Goal: Task Accomplishment & Management: Use online tool/utility

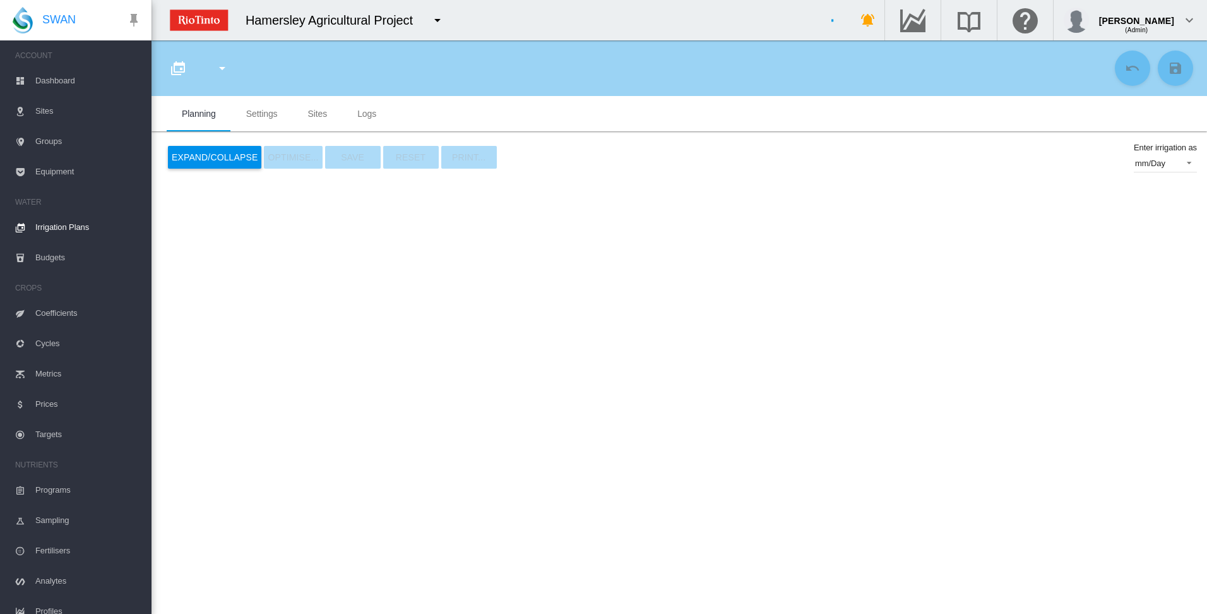
type input "**********"
type input "*"
type input "*****"
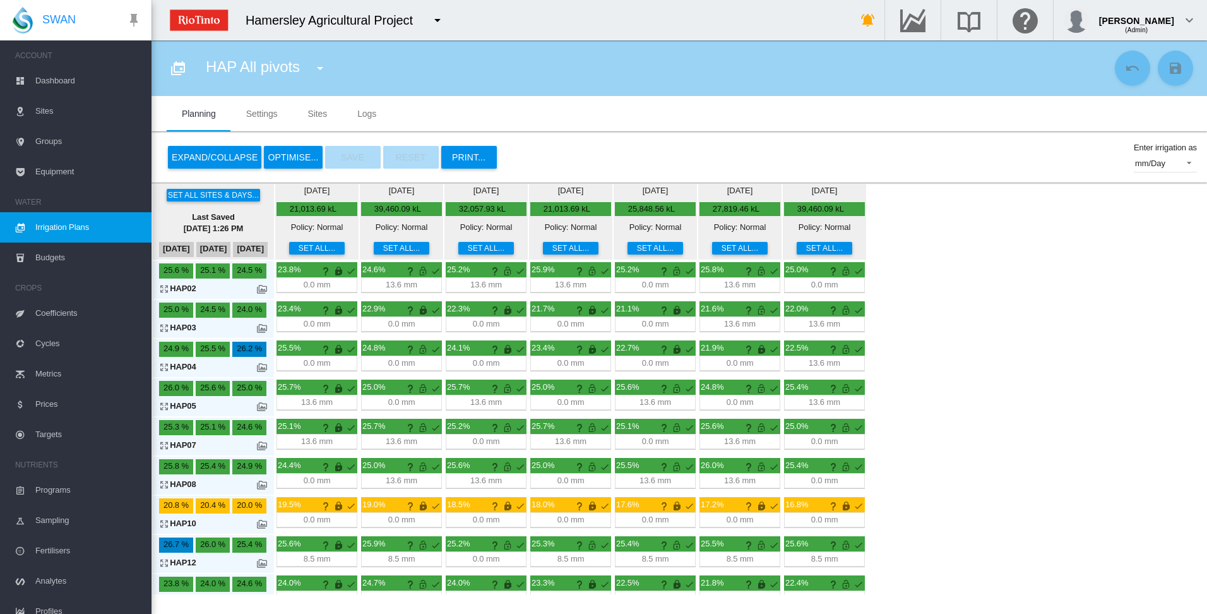
click at [163, 367] on md-icon "icon-arrow-expand" at bounding box center [166, 366] width 15 height 15
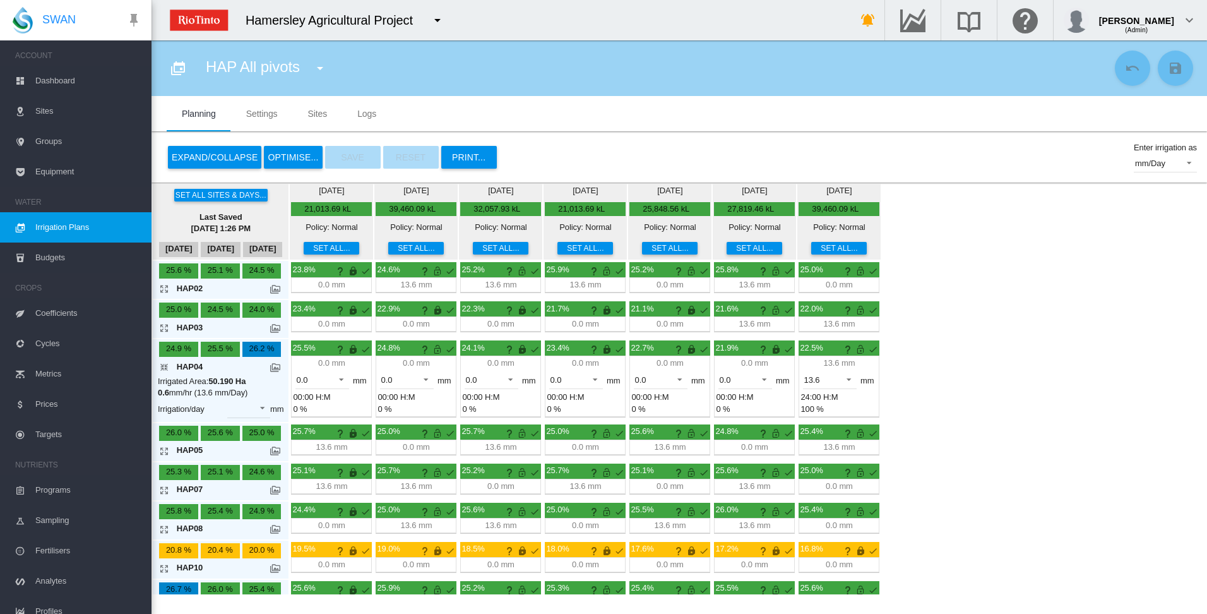
click at [165, 364] on md-icon "icon-arrow-collapse" at bounding box center [166, 366] width 15 height 15
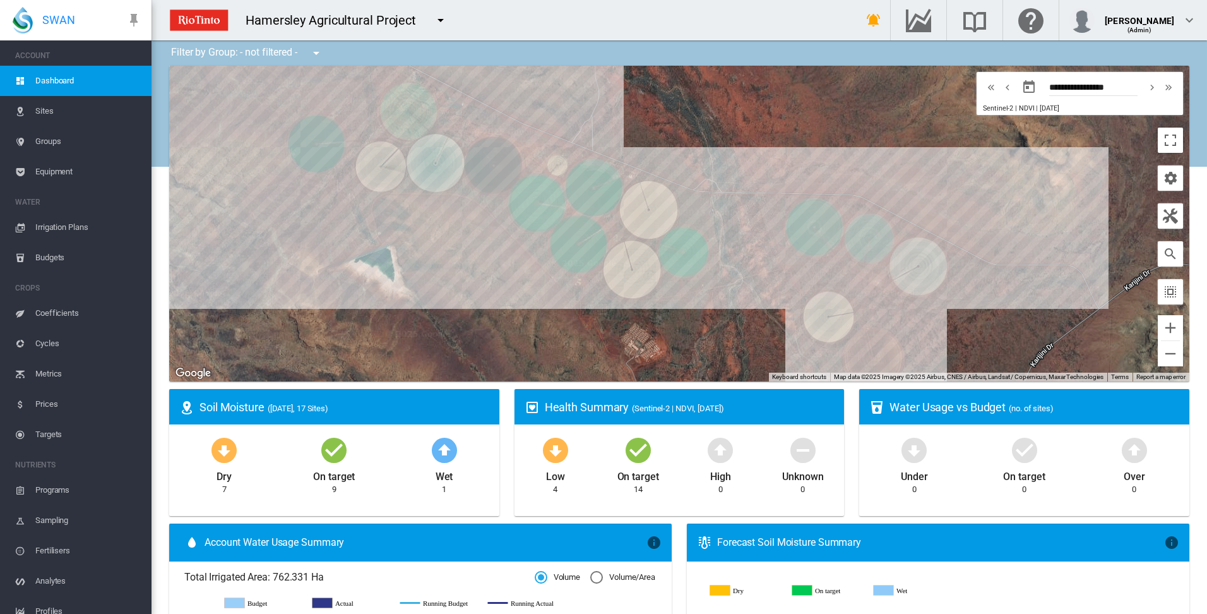
click at [62, 228] on span "Irrigation Plans" at bounding box center [88, 227] width 106 height 30
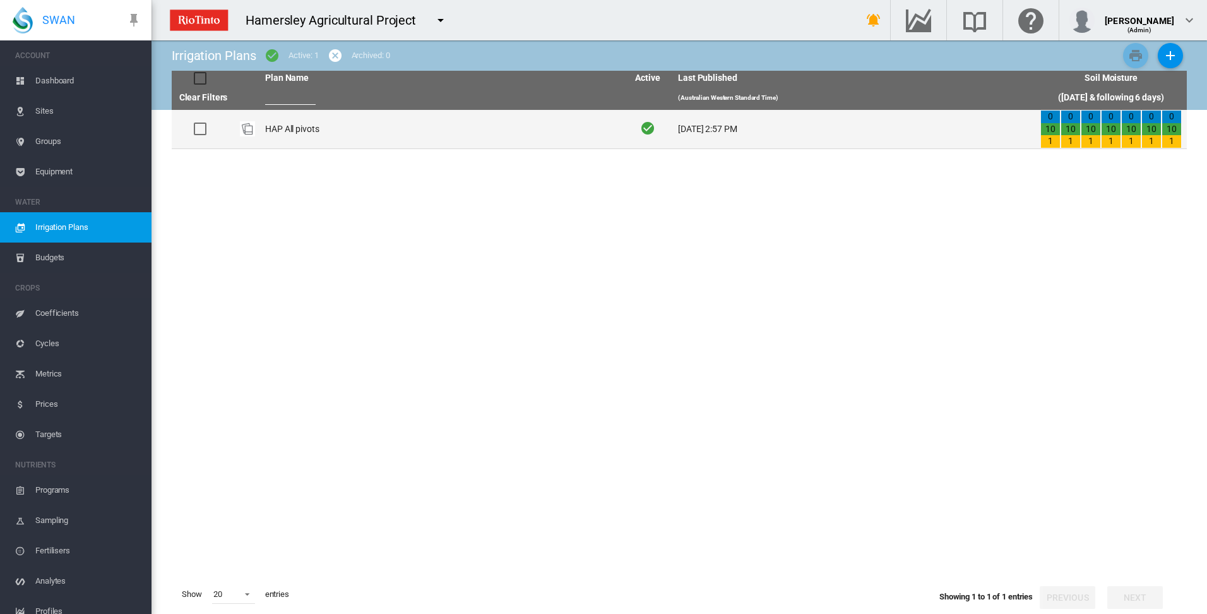
click at [283, 126] on td "HAP All pivots" at bounding box center [441, 129] width 362 height 39
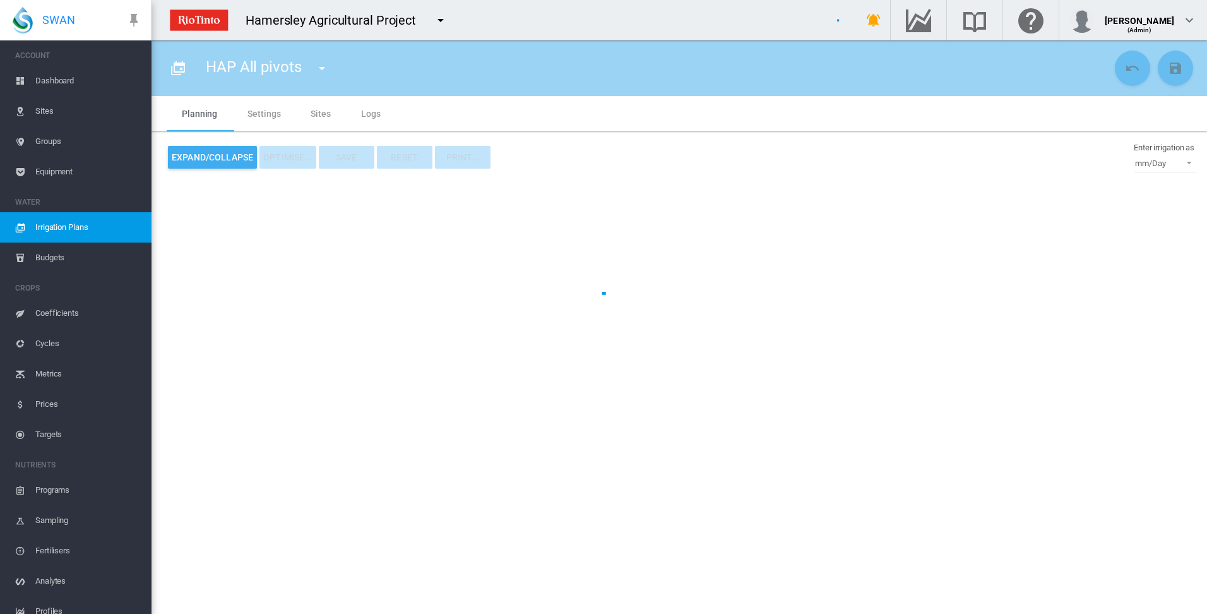
type input "**********"
type input "*"
type input "*****"
click at [263, 114] on md-tab-item "Settings" at bounding box center [263, 113] width 63 height 35
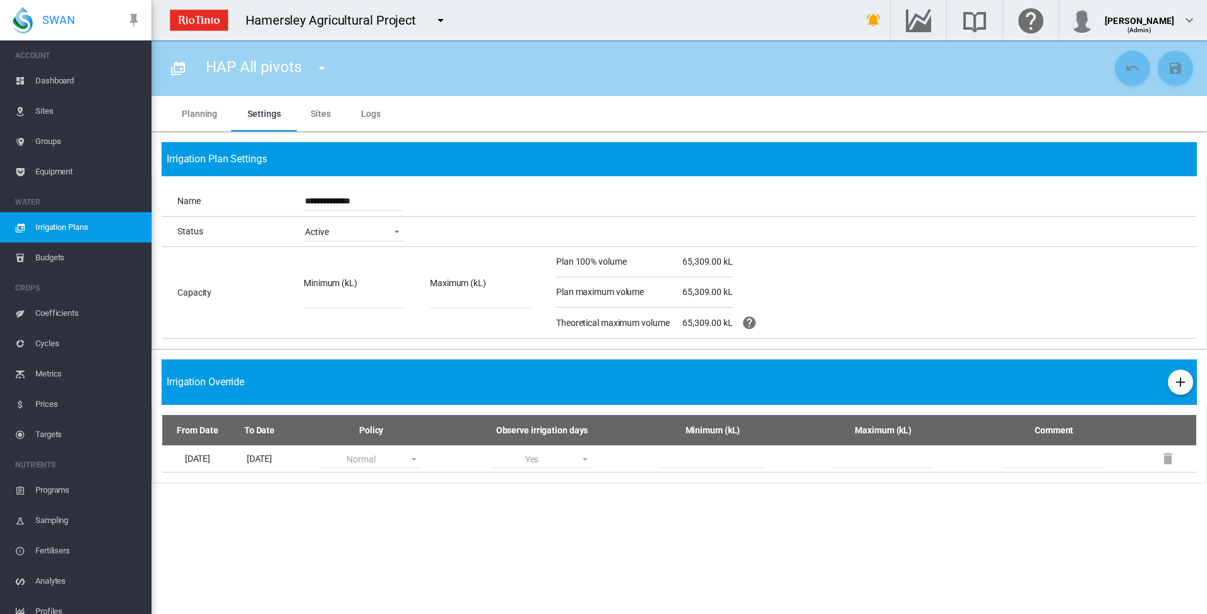
click at [205, 114] on md-tab-item "Planning" at bounding box center [200, 113] width 66 height 35
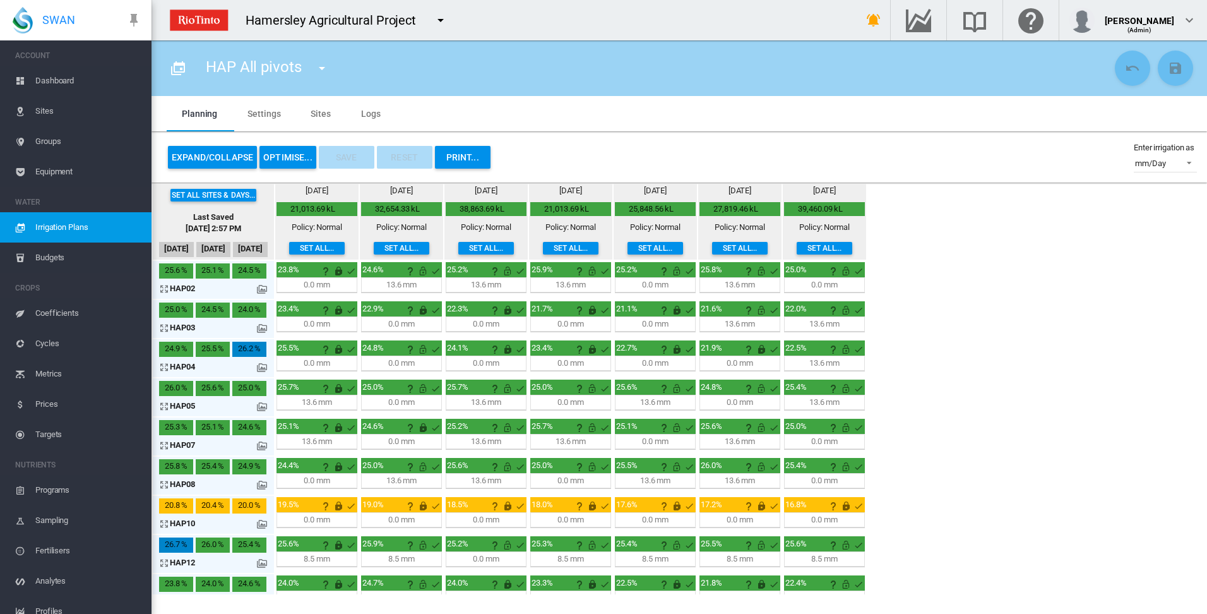
click at [286, 155] on button "OPTIMISE..." at bounding box center [287, 157] width 57 height 23
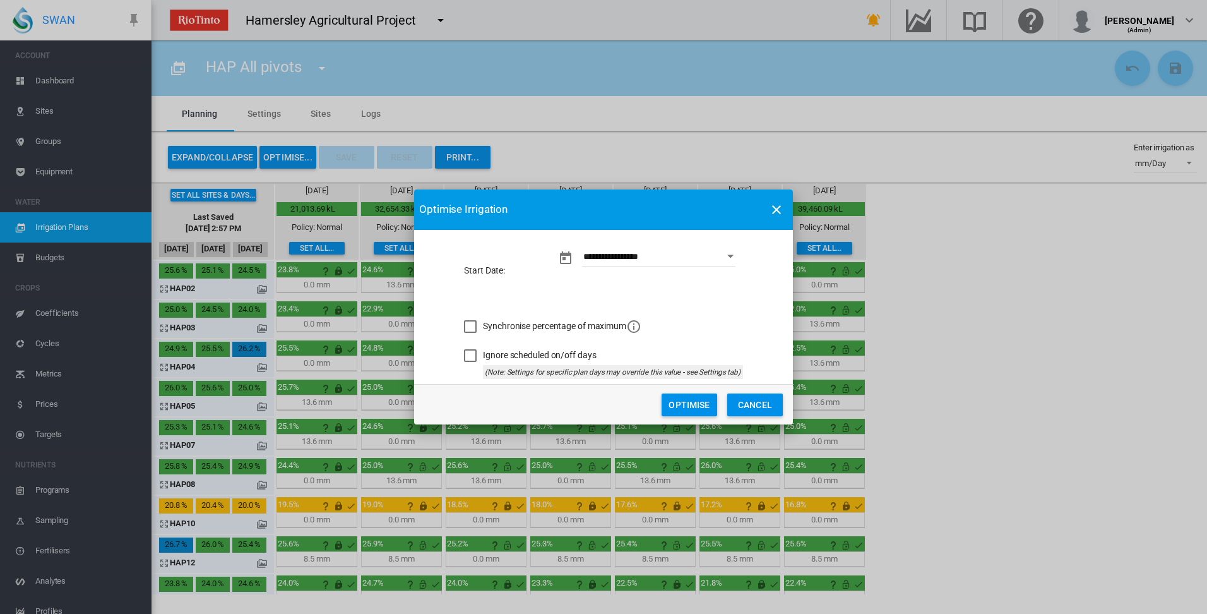
click at [700, 410] on button "Optimise" at bounding box center [689, 404] width 56 height 23
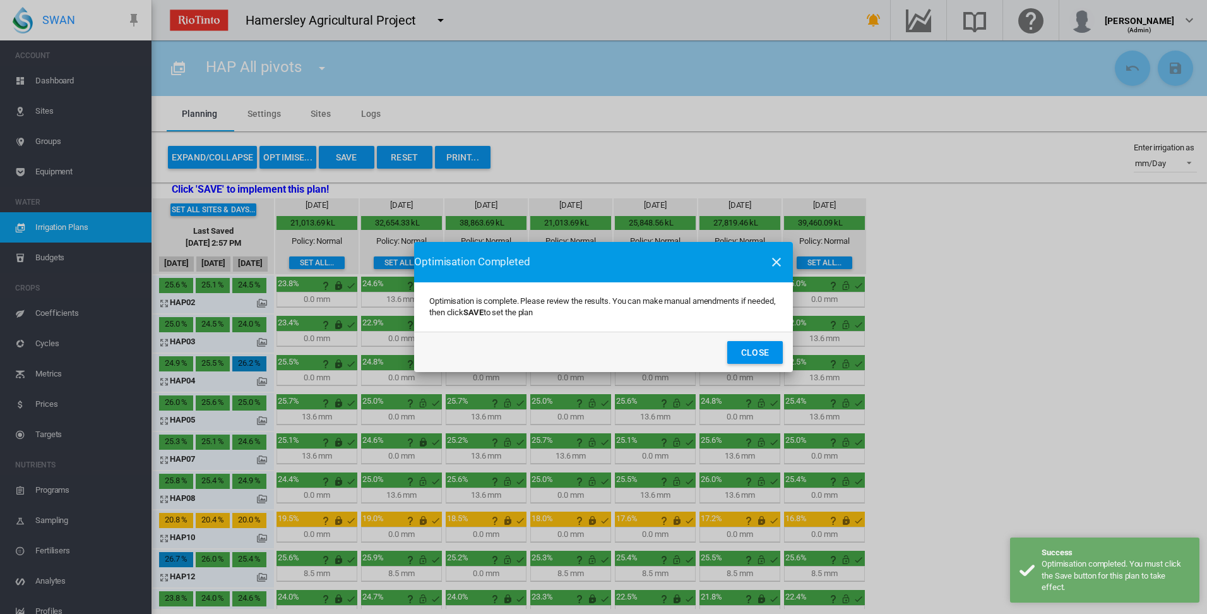
click at [749, 352] on button "Close" at bounding box center [755, 352] width 56 height 23
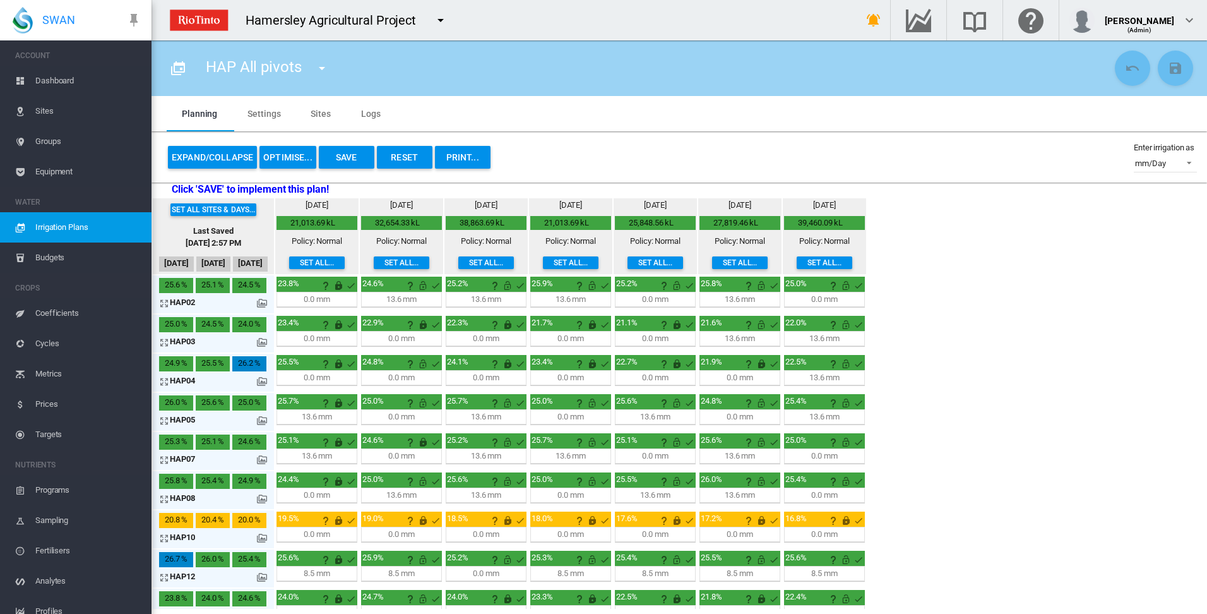
click at [163, 382] on md-icon "icon-arrow-expand" at bounding box center [166, 381] width 15 height 15
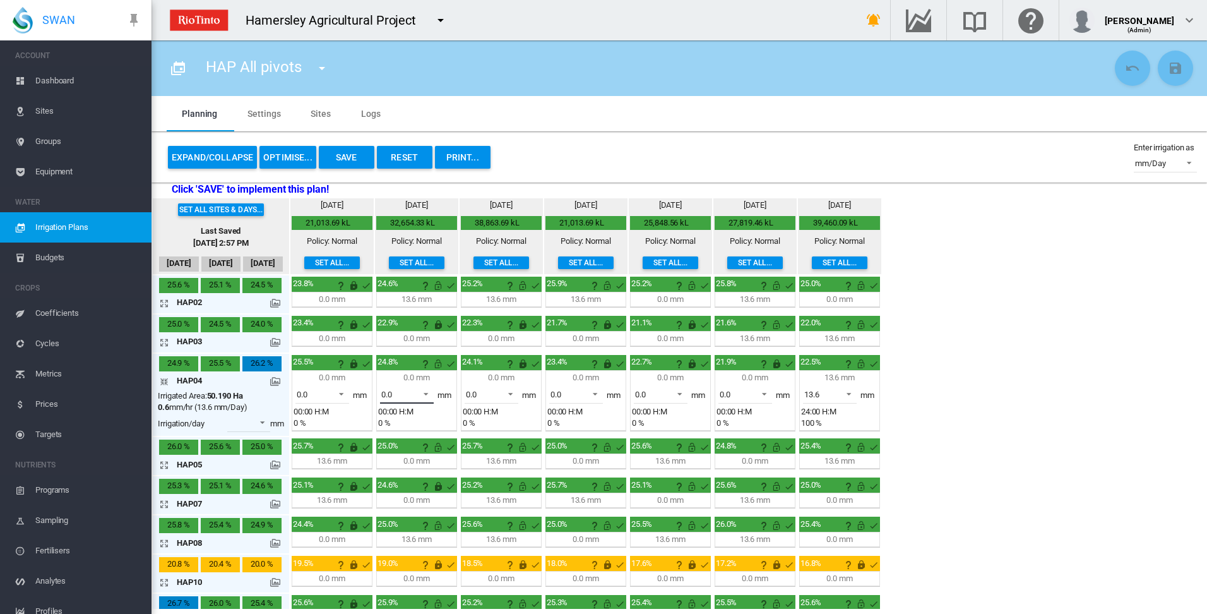
click at [425, 391] on span at bounding box center [422, 392] width 15 height 11
click at [399, 430] on md-option "13.6" at bounding box center [414, 424] width 86 height 30
click at [438, 367] on md-icon "This irrigation is unlocked and so can be amended by the optimiser. Click here …" at bounding box center [437, 363] width 15 height 15
click at [165, 381] on md-icon "icon-arrow-collapse" at bounding box center [166, 381] width 15 height 15
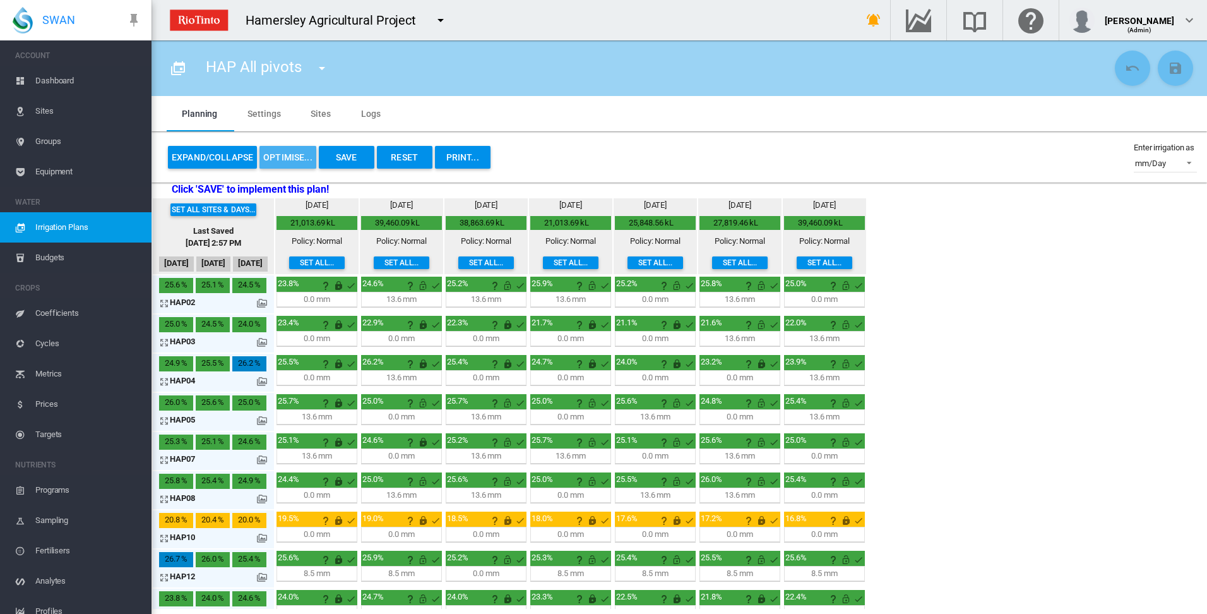
click at [285, 160] on button "OPTIMISE..." at bounding box center [287, 157] width 57 height 23
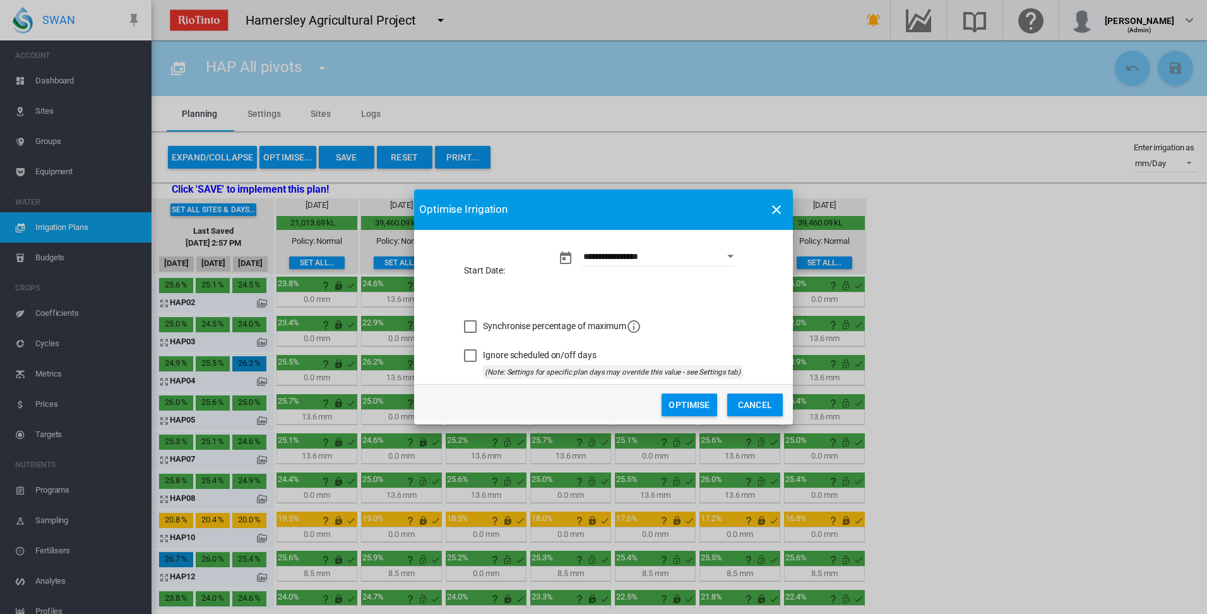
click at [682, 409] on button "Optimise" at bounding box center [689, 404] width 56 height 23
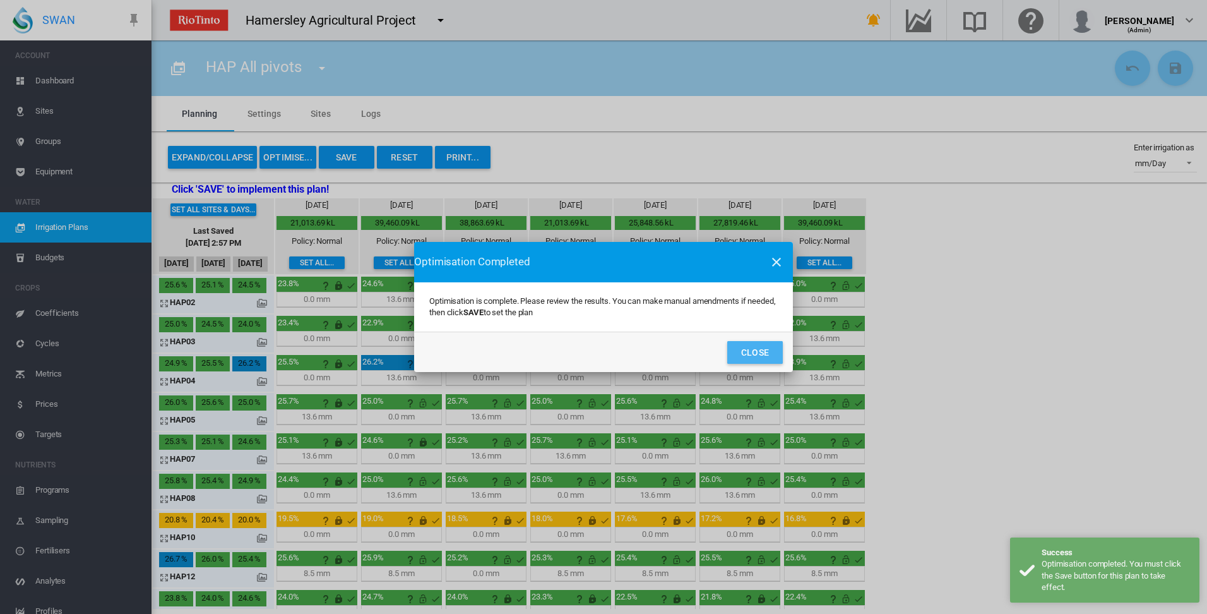
click at [749, 354] on button "Close" at bounding box center [755, 352] width 56 height 23
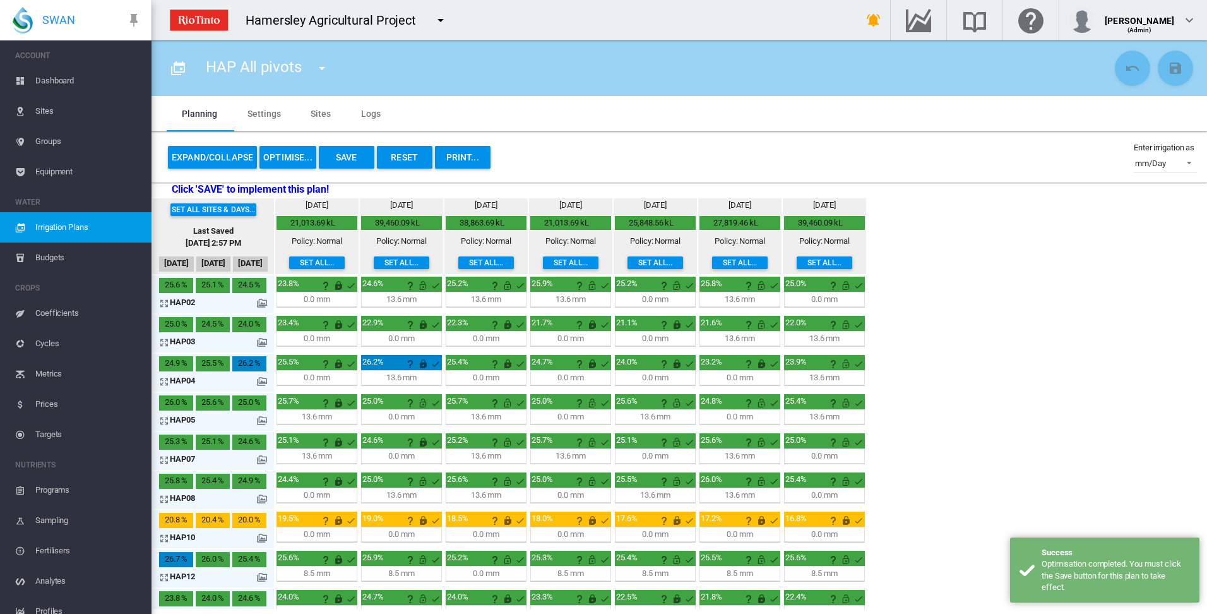
click at [337, 157] on button "Save" at bounding box center [347, 157] width 56 height 23
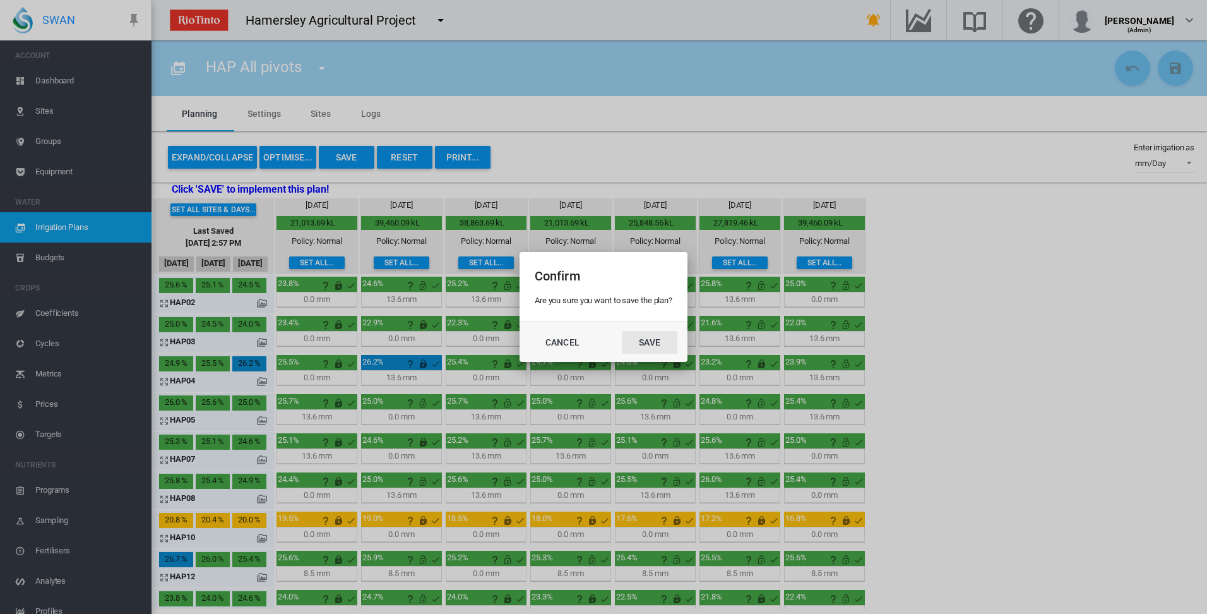
click at [648, 342] on button "Save" at bounding box center [650, 342] width 56 height 23
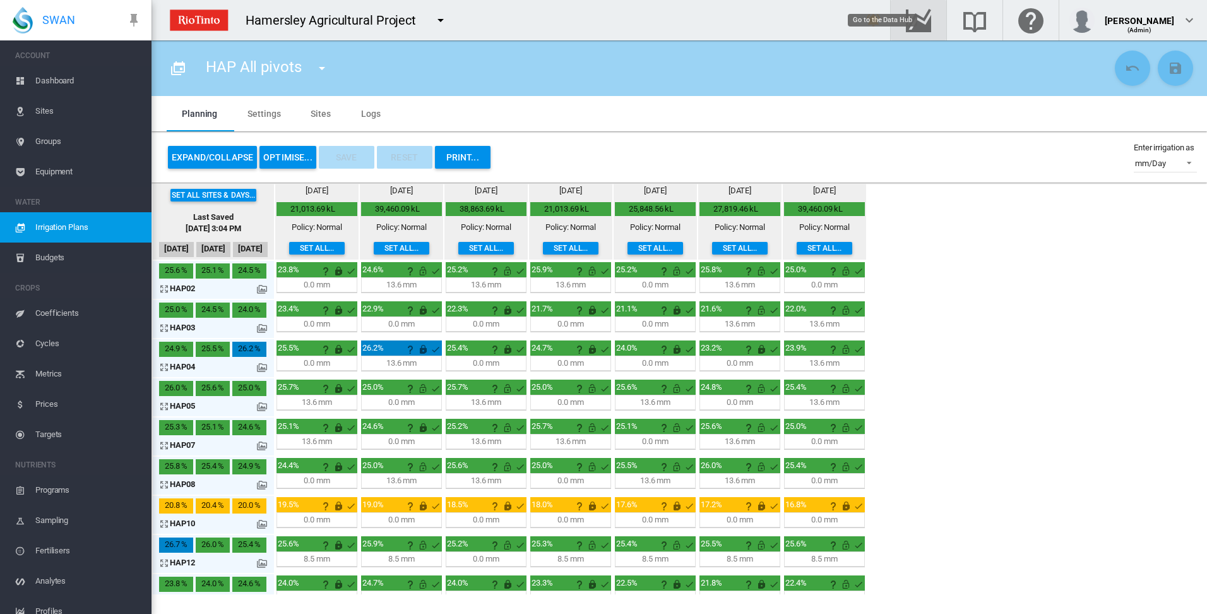
click at [934, 22] on md-icon "Go to the Data Hub" at bounding box center [918, 20] width 30 height 15
